Goal: Information Seeking & Learning: Learn about a topic

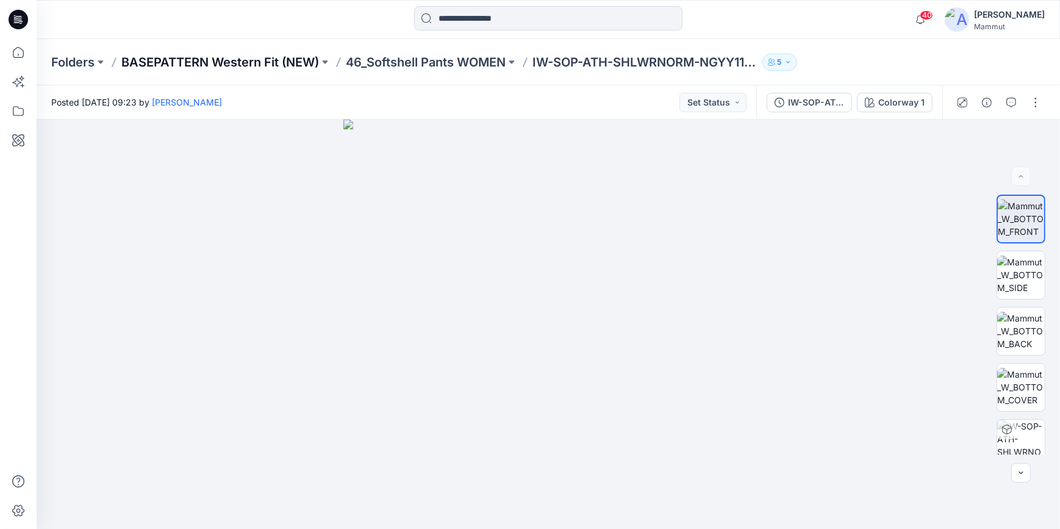
click at [271, 65] on p "BASEPATTERN Western Fit (NEW)" at bounding box center [220, 62] width 198 height 17
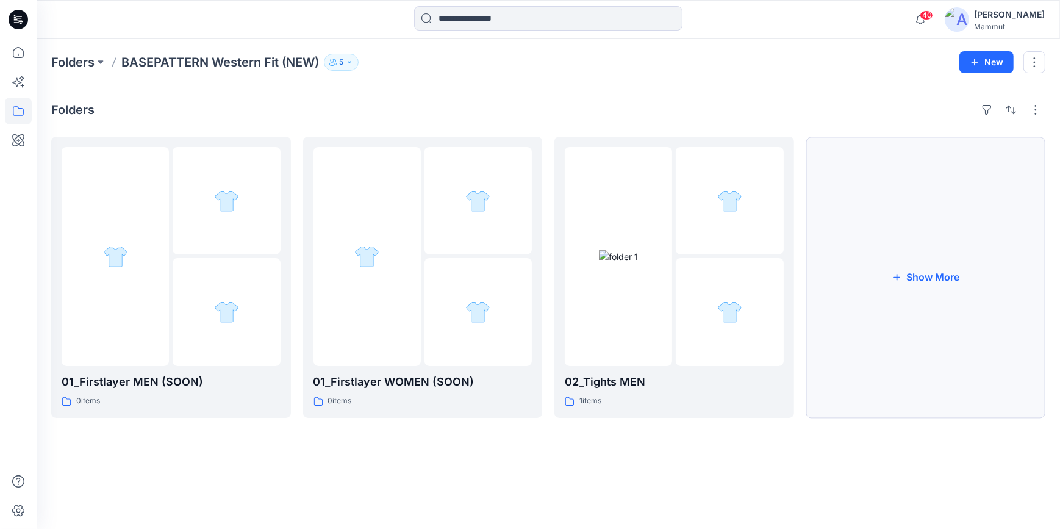
click at [836, 260] on button "Show More" at bounding box center [926, 277] width 240 height 281
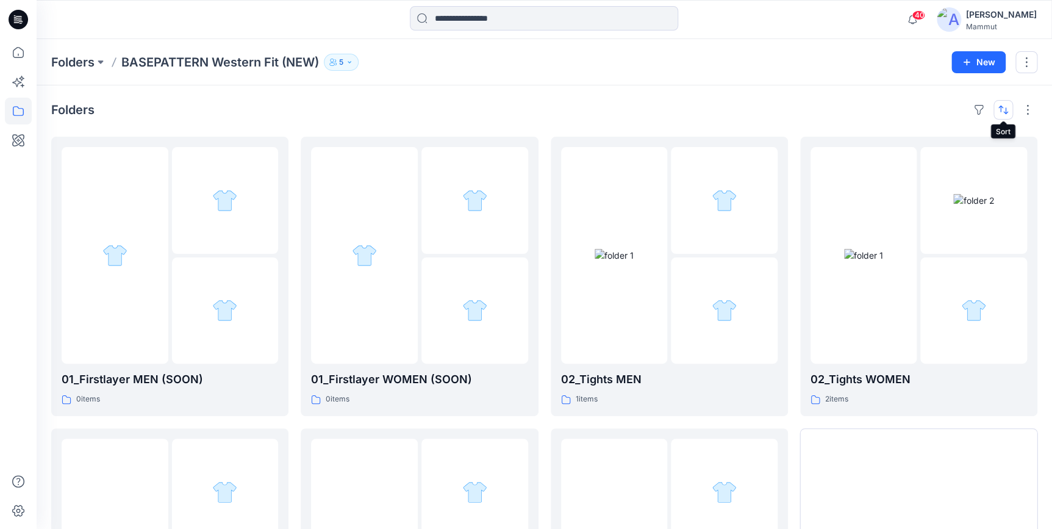
click at [836, 113] on button "button" at bounding box center [1003, 110] width 20 height 20
click at [836, 168] on p "A to Z" at bounding box center [962, 168] width 77 height 13
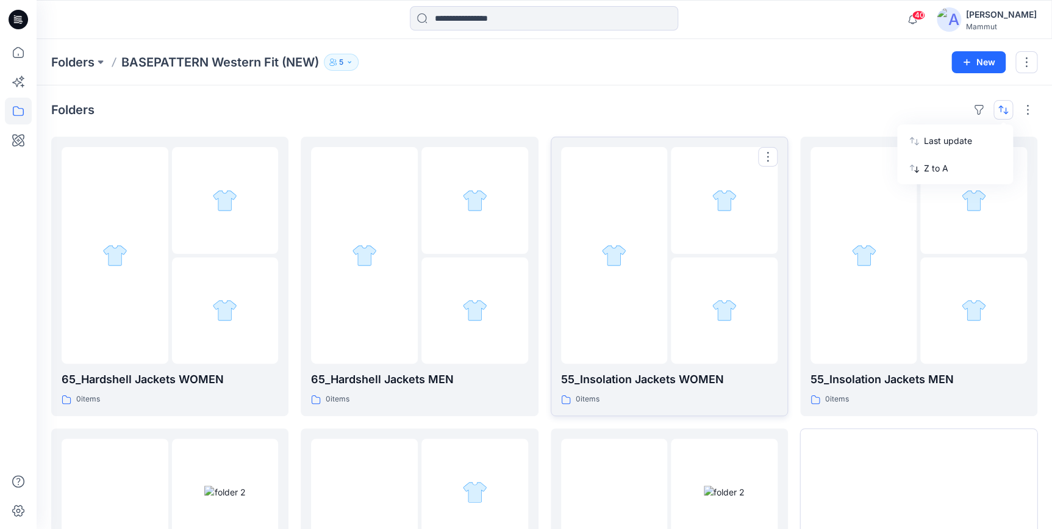
scroll to position [212, 0]
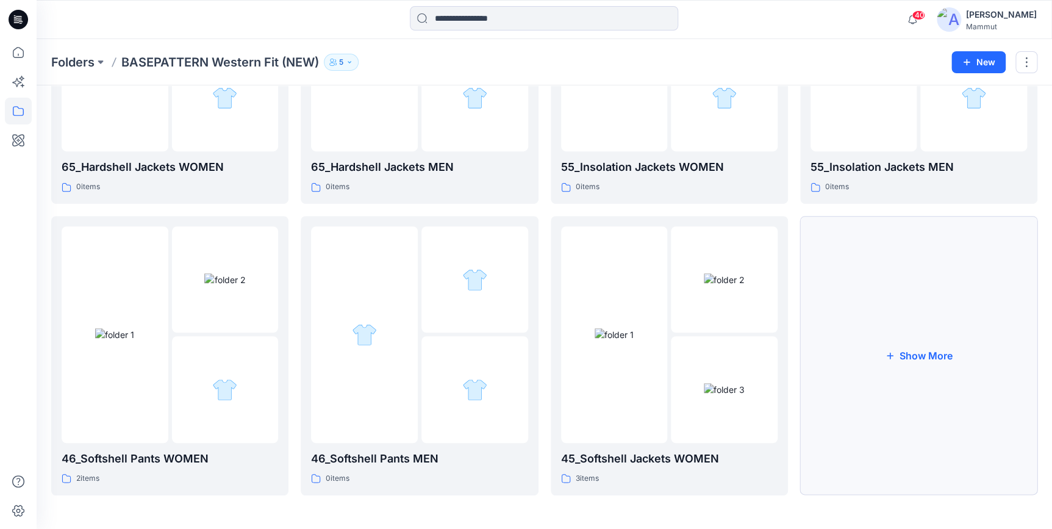
click at [836, 327] on button "Show More" at bounding box center [918, 355] width 237 height 279
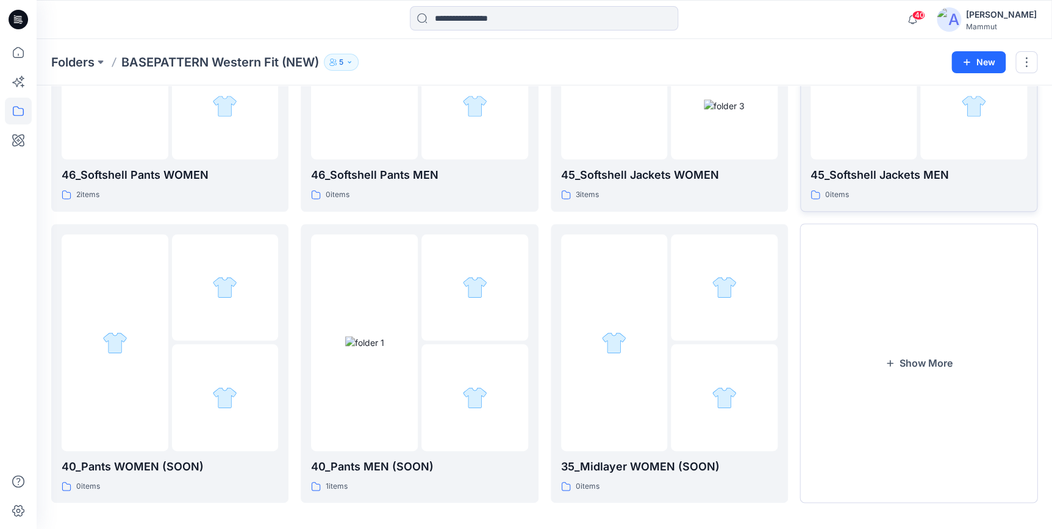
scroll to position [503, 0]
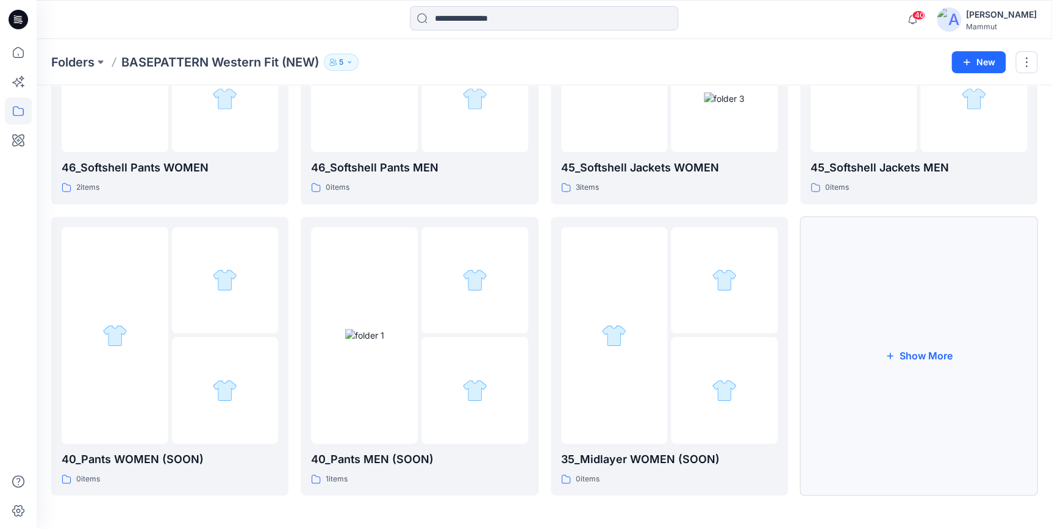
click at [836, 338] on button "Show More" at bounding box center [918, 355] width 237 height 279
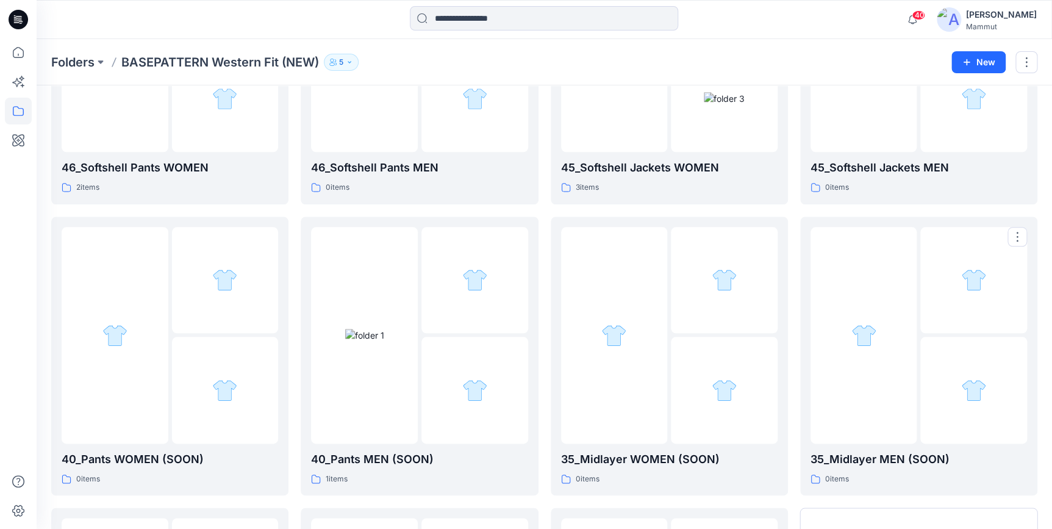
scroll to position [762, 0]
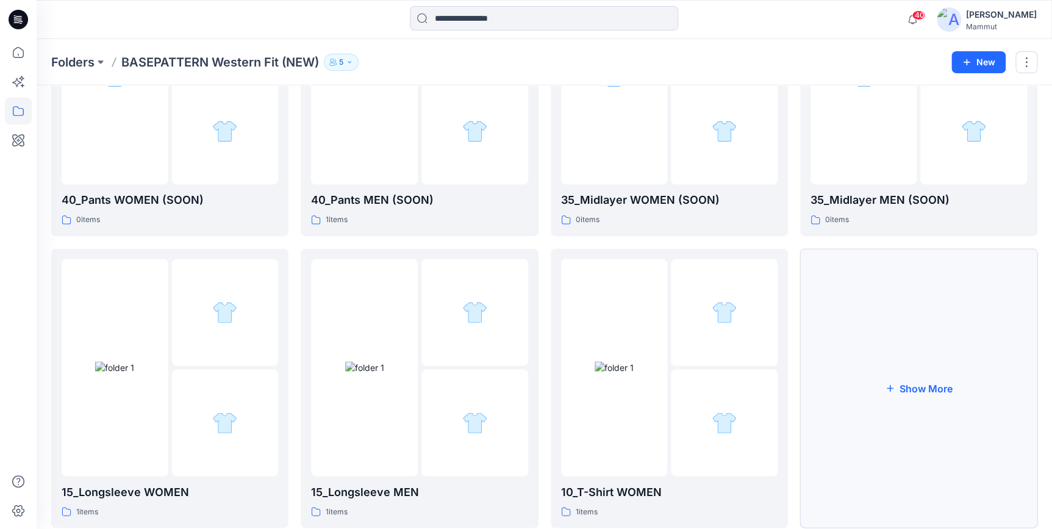
click at [836, 346] on button "Show More" at bounding box center [918, 387] width 237 height 279
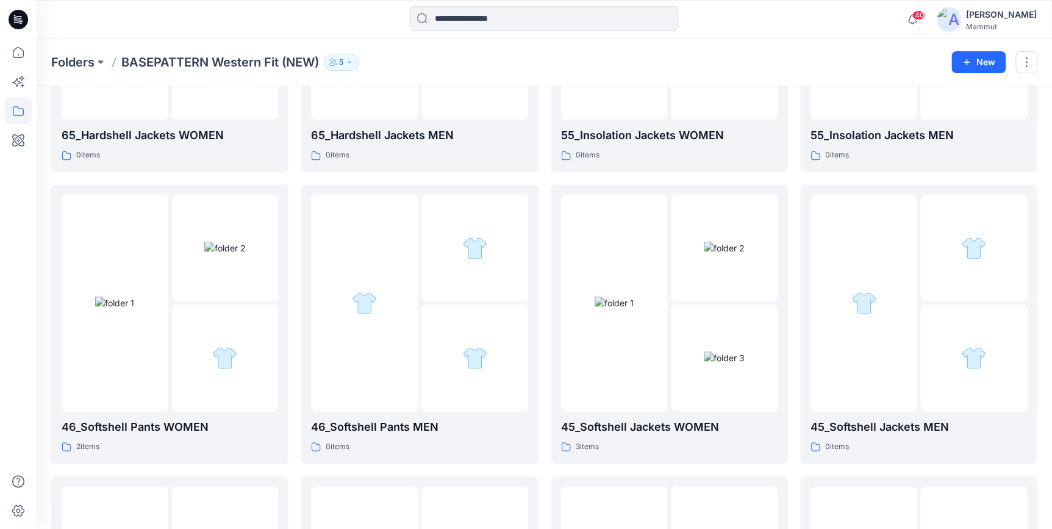
scroll to position [0, 0]
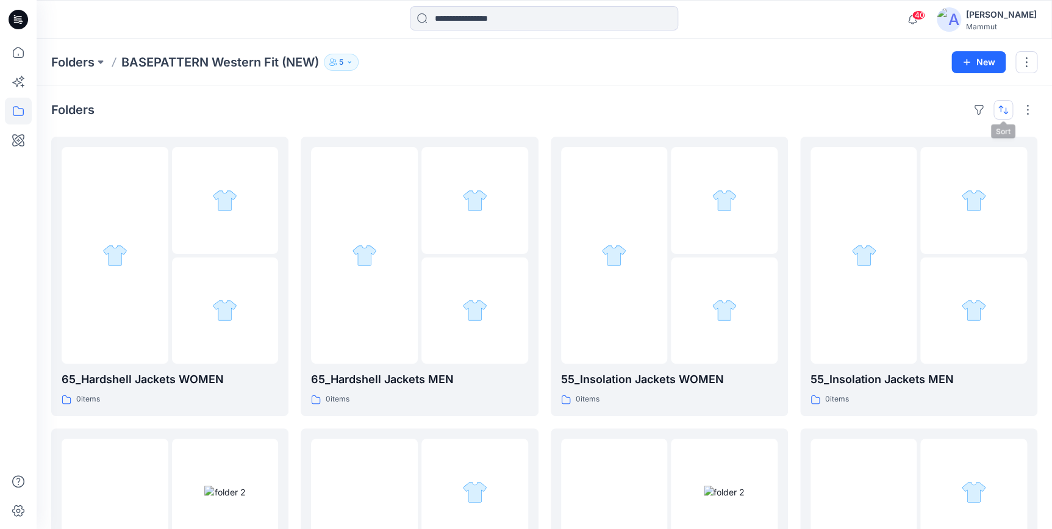
click at [836, 105] on button "button" at bounding box center [1003, 110] width 20 height 20
click at [836, 166] on p "Z to A" at bounding box center [962, 168] width 77 height 13
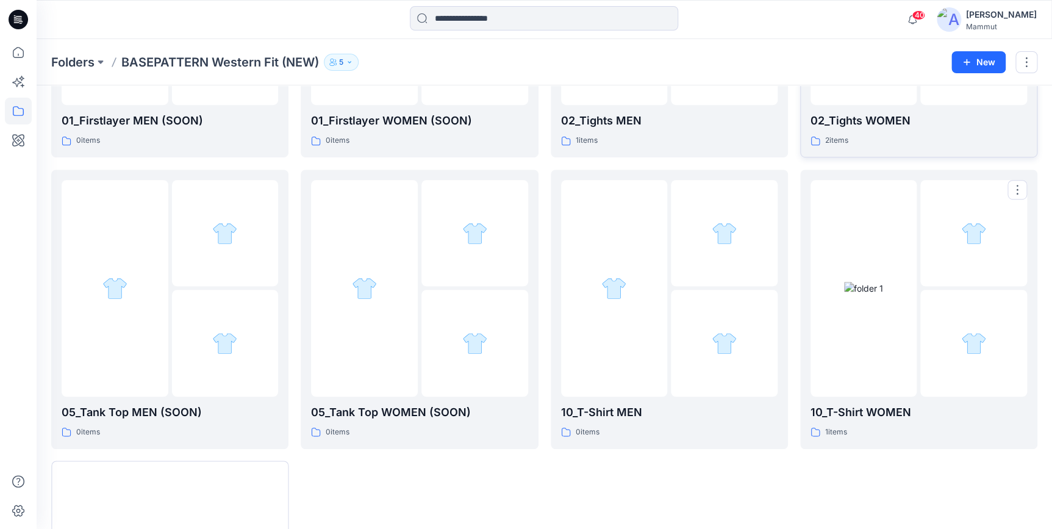
scroll to position [503, 0]
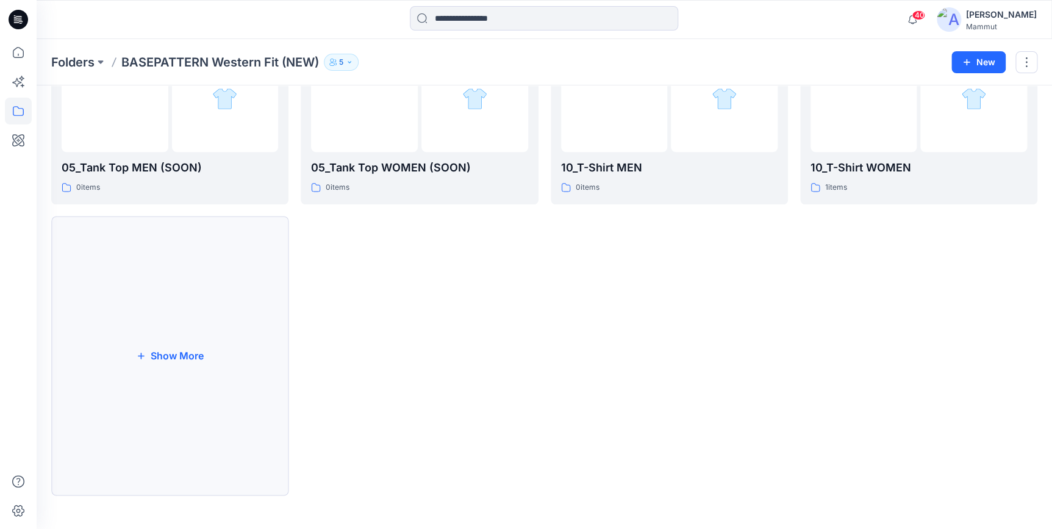
click at [165, 300] on button "Show More" at bounding box center [169, 355] width 237 height 279
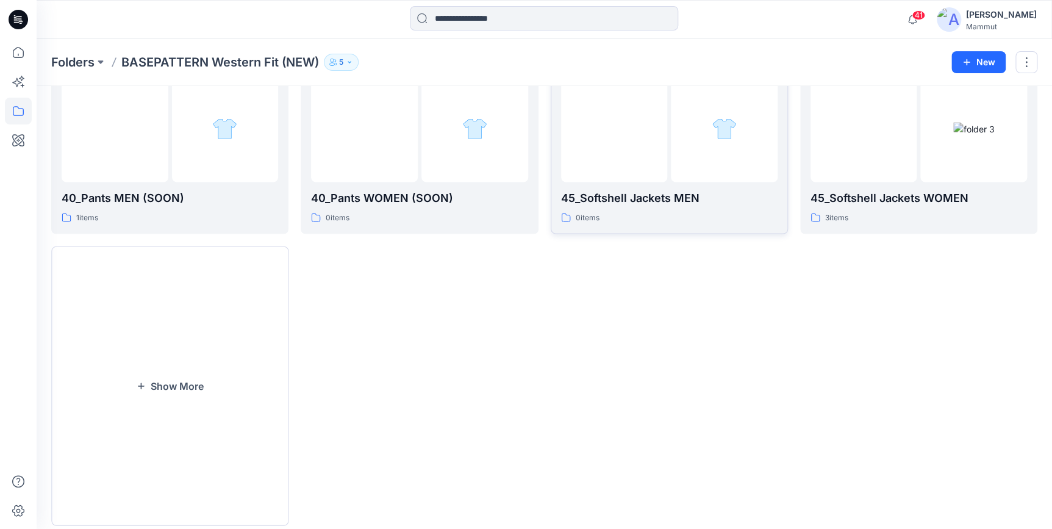
scroll to position [1085, 0]
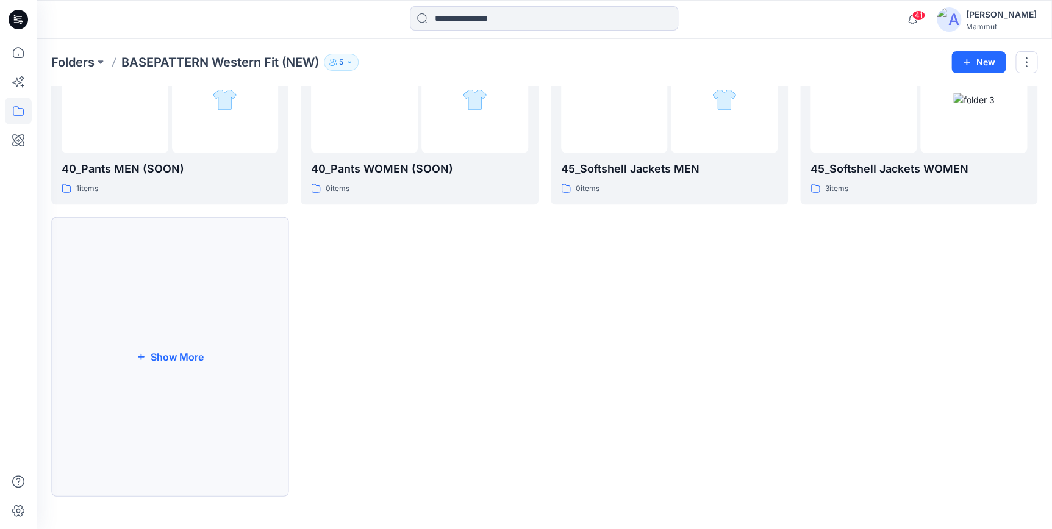
click at [213, 396] on button "Show More" at bounding box center [169, 355] width 237 height 279
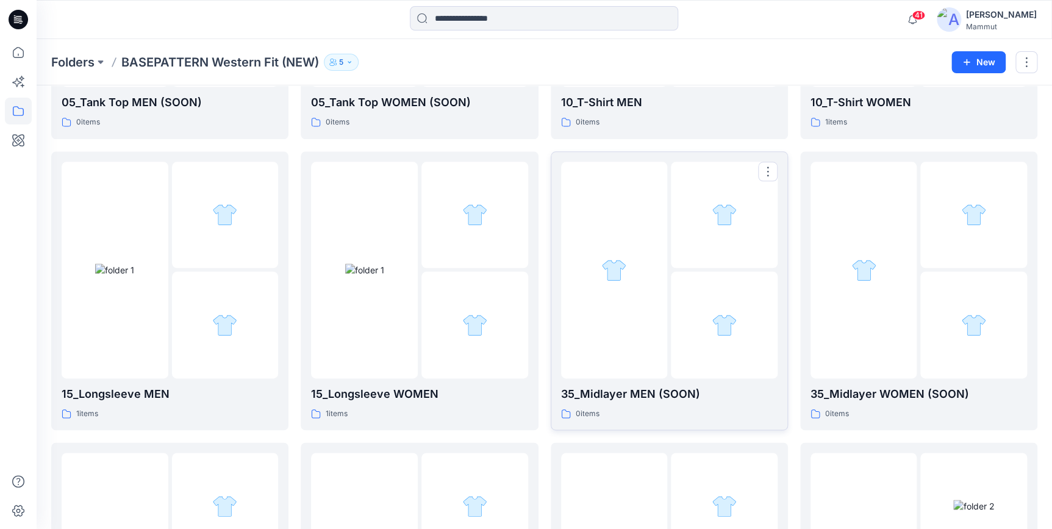
scroll to position [310, 0]
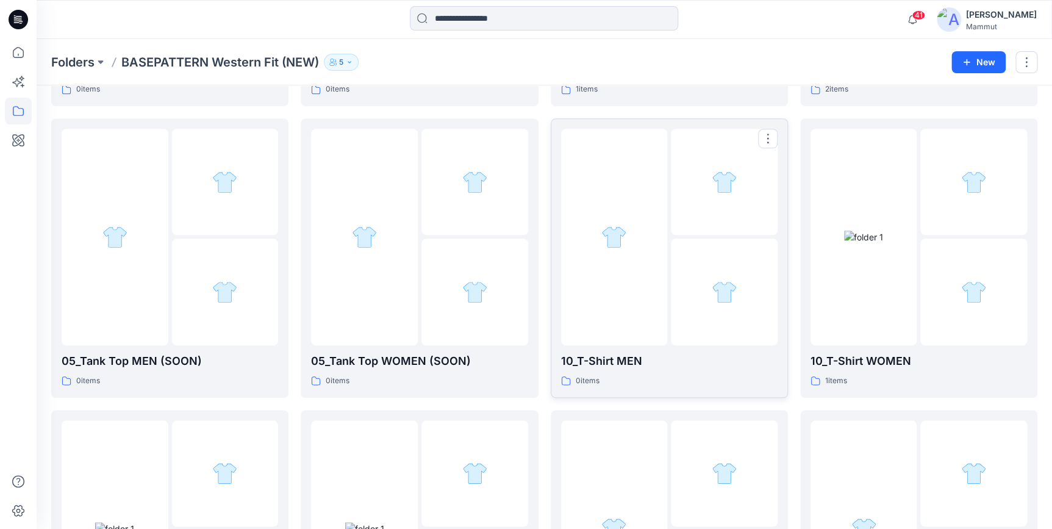
click at [665, 313] on div at bounding box center [614, 237] width 107 height 216
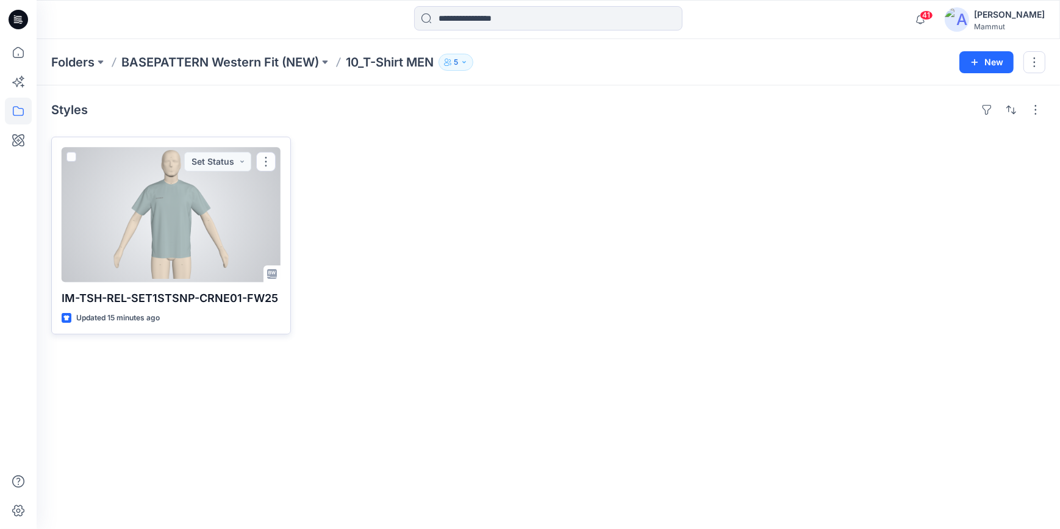
click at [171, 238] on div at bounding box center [171, 214] width 219 height 135
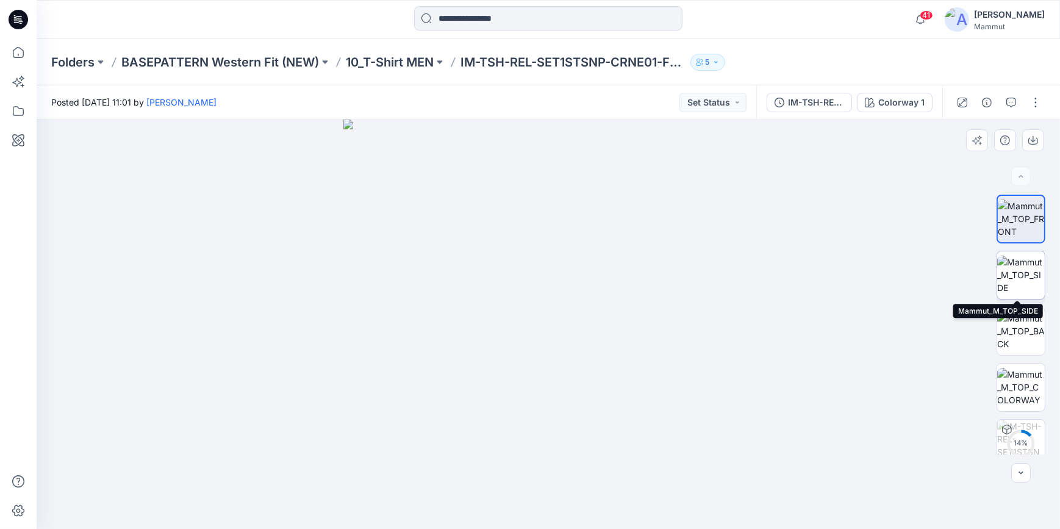
click at [836, 282] on img at bounding box center [1021, 274] width 48 height 38
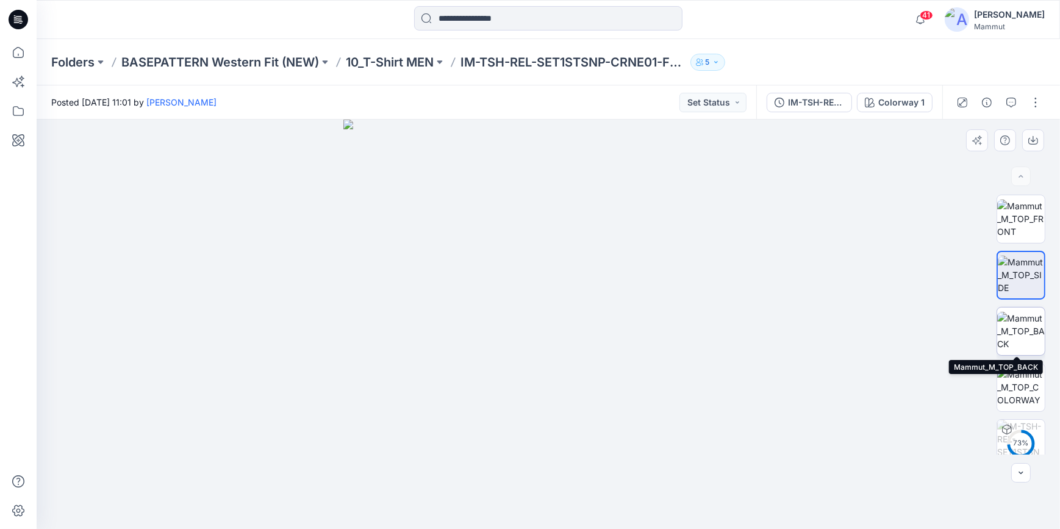
click at [836, 330] on img at bounding box center [1021, 331] width 48 height 38
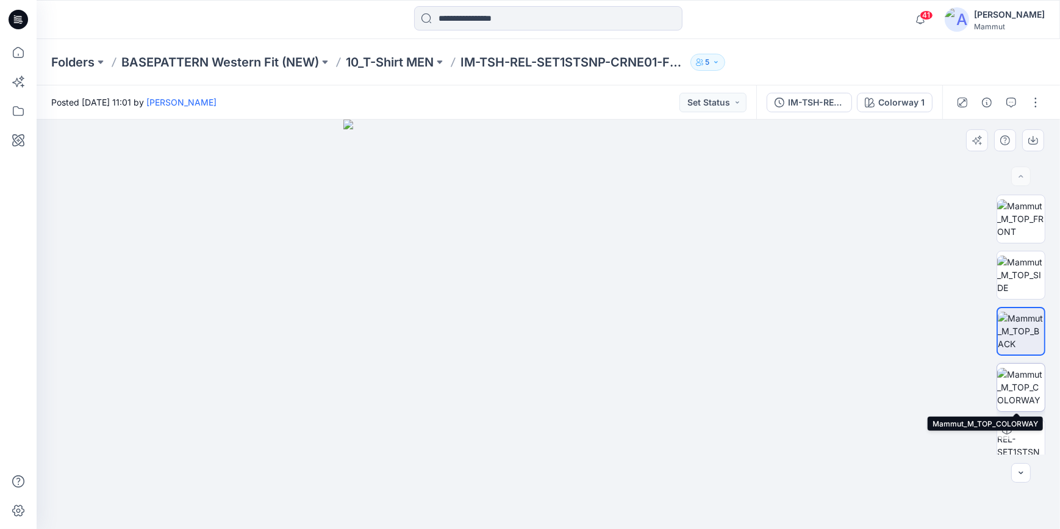
click at [836, 393] on img at bounding box center [1021, 387] width 48 height 38
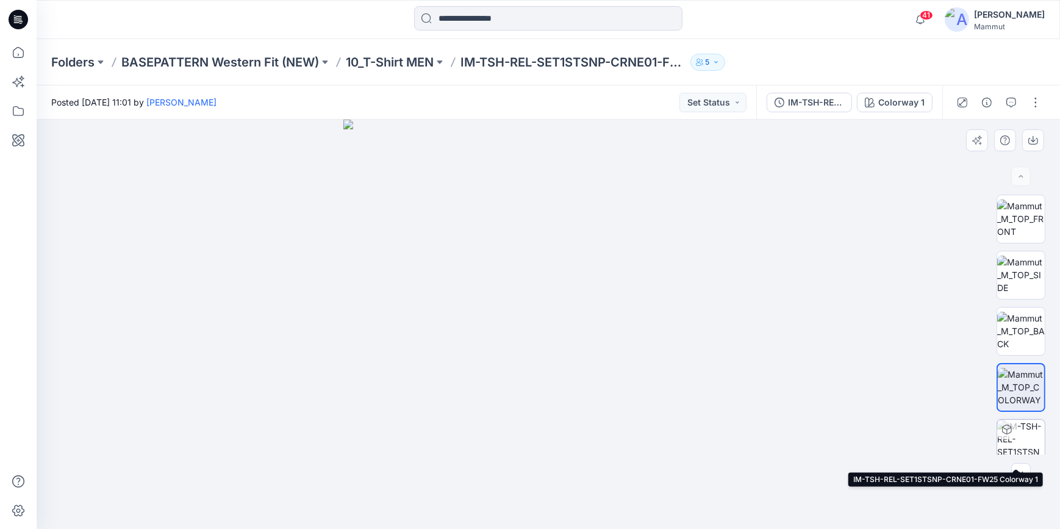
click at [836, 429] on img at bounding box center [1021, 443] width 48 height 48
